Goal: Information Seeking & Learning: Learn about a topic

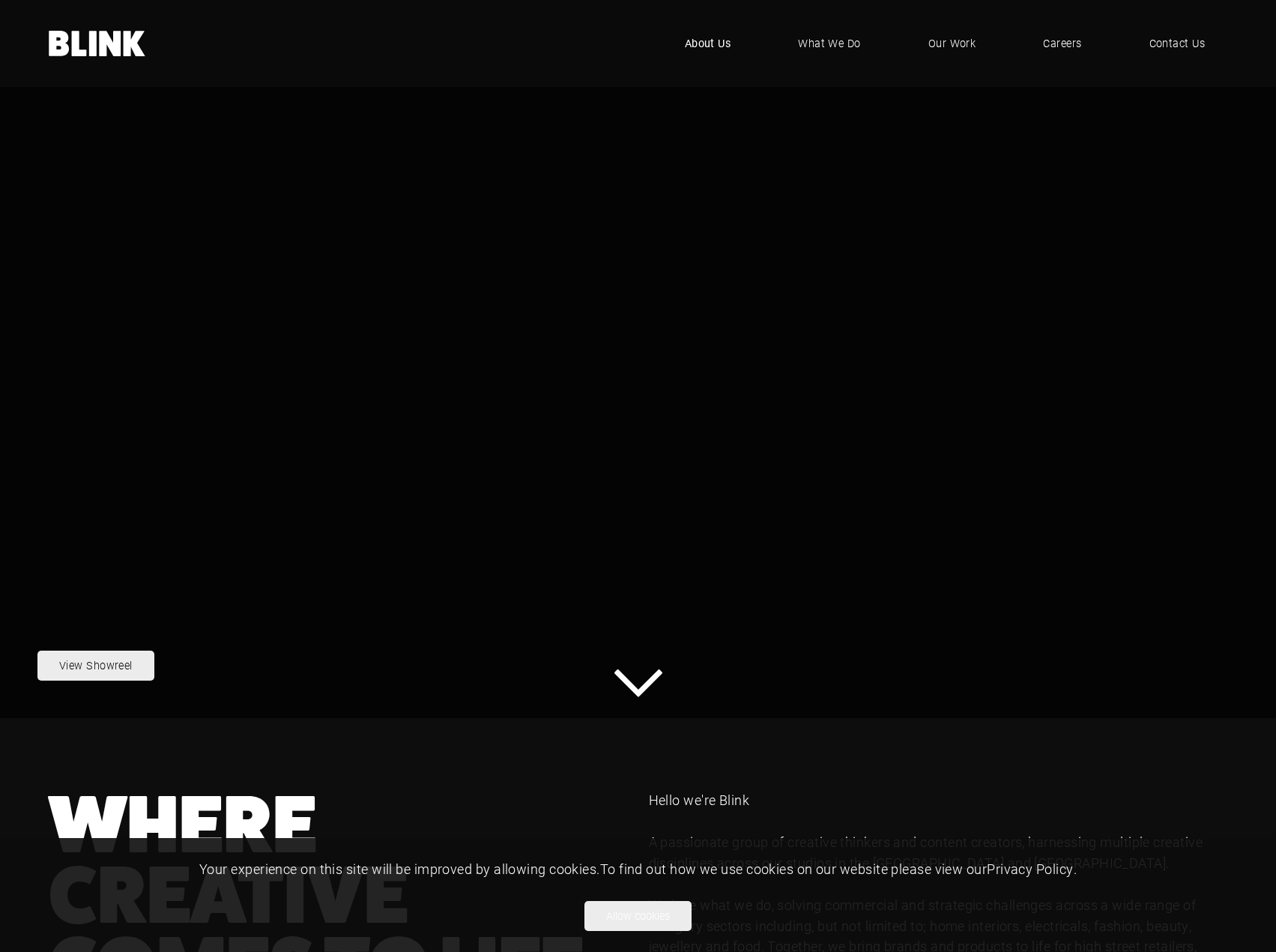
click at [718, 47] on span "About Us" at bounding box center [708, 43] width 46 height 16
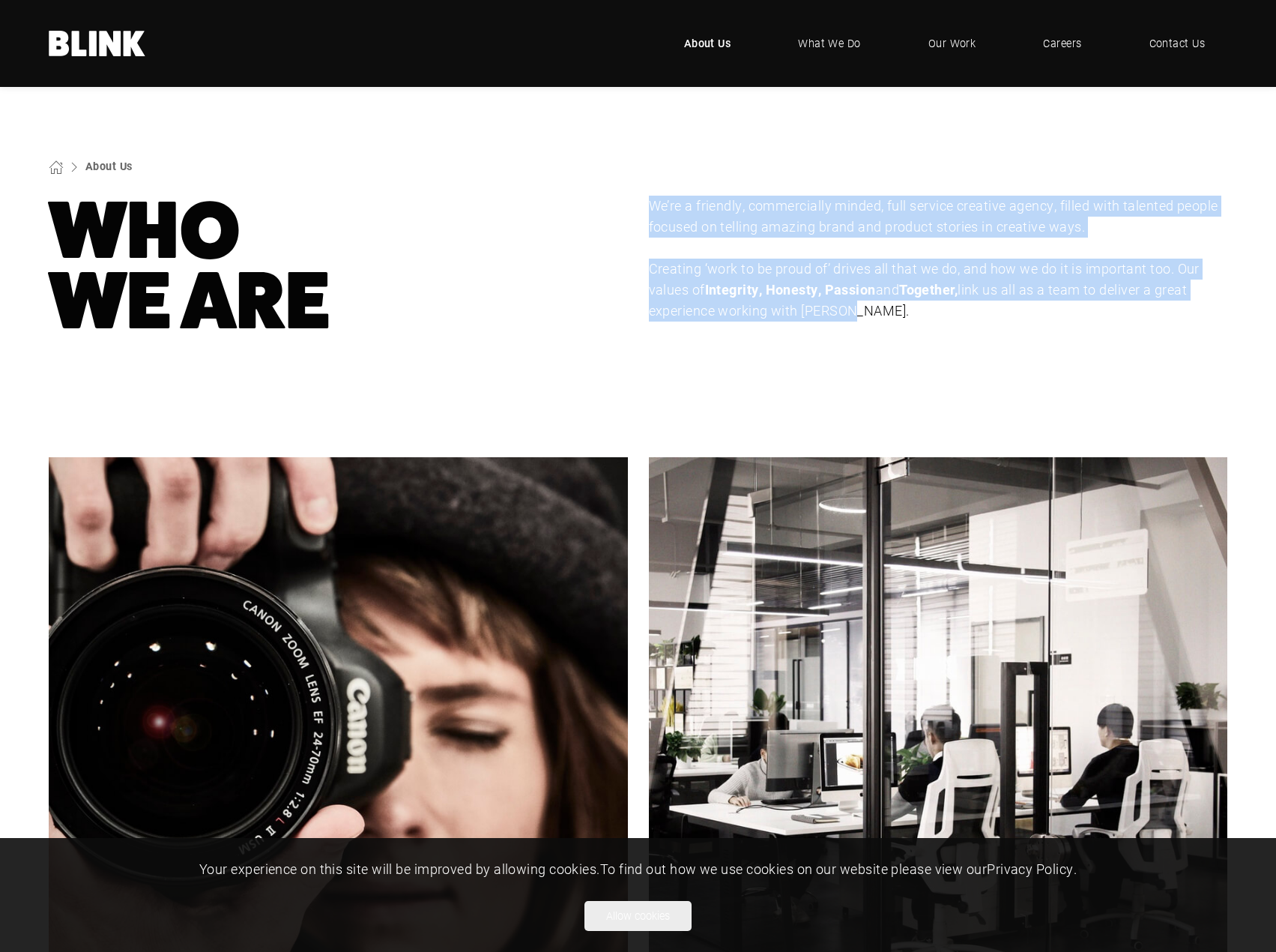
drag, startPoint x: 850, startPoint y: 319, endPoint x: 642, endPoint y: 200, distance: 239.6
click at [642, 200] on div "We’re a friendly, commercially minded, full service creative agency, filled wit…" at bounding box center [928, 265] width 601 height 141
copy div "We’re a friendly, commercially minded, full service creative agency, filled wit…"
